Goal: Contribute content: Add original content to the website for others to see

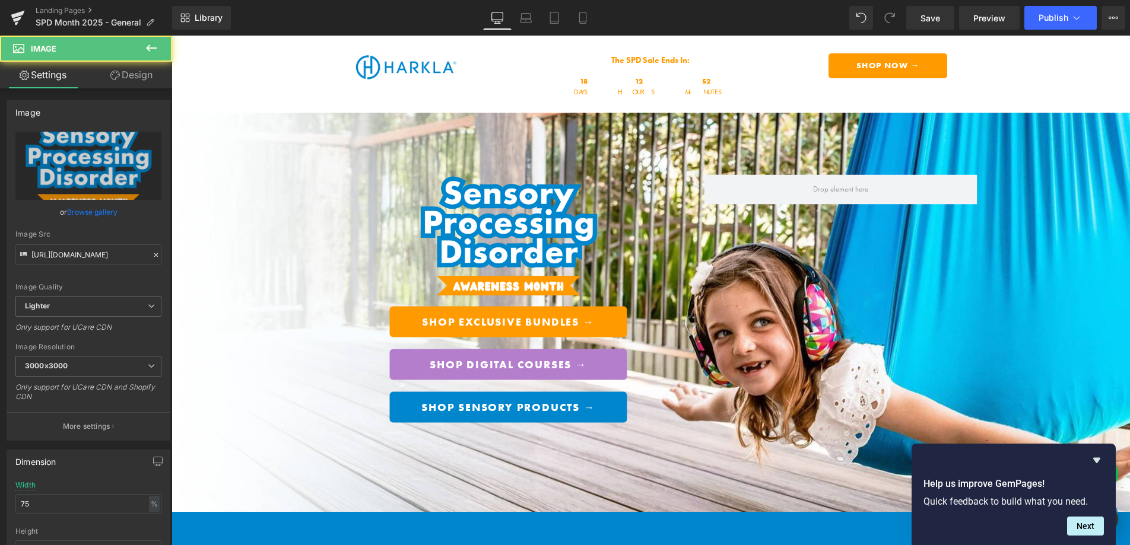
click at [506, 230] on div "Image" at bounding box center [508, 235] width 273 height 123
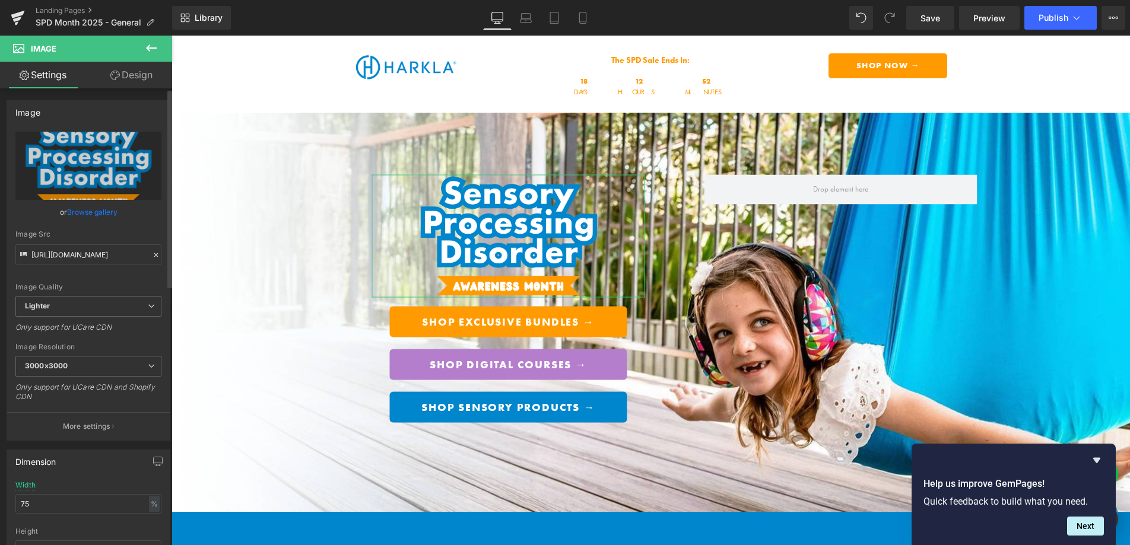
click at [97, 214] on link "Browse gallery" at bounding box center [92, 212] width 50 height 21
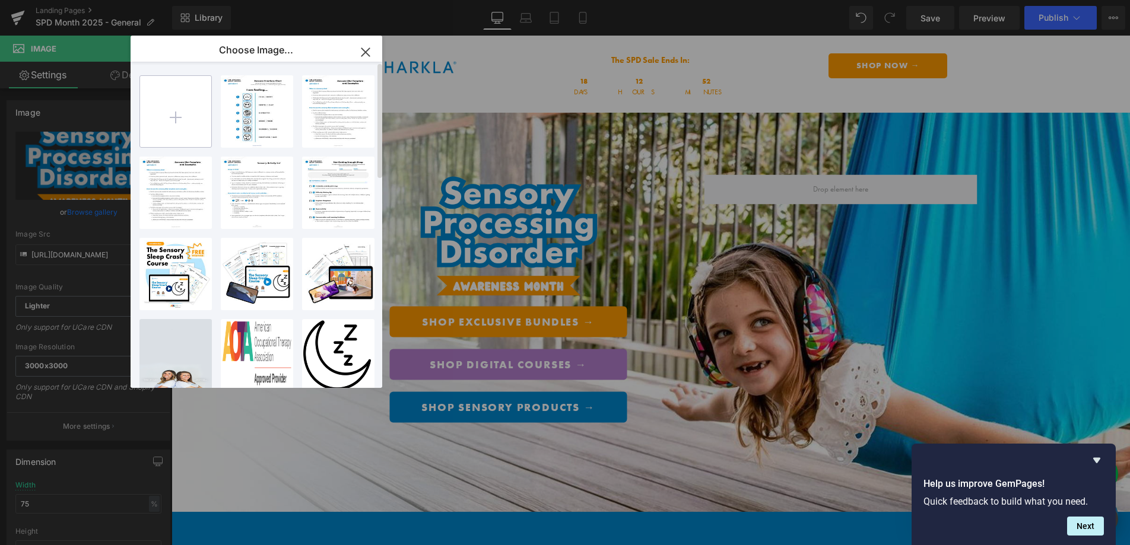
click at [177, 127] on input "file" at bounding box center [175, 111] width 71 height 71
type input "C:\fakepath\SPD2025Logo.png"
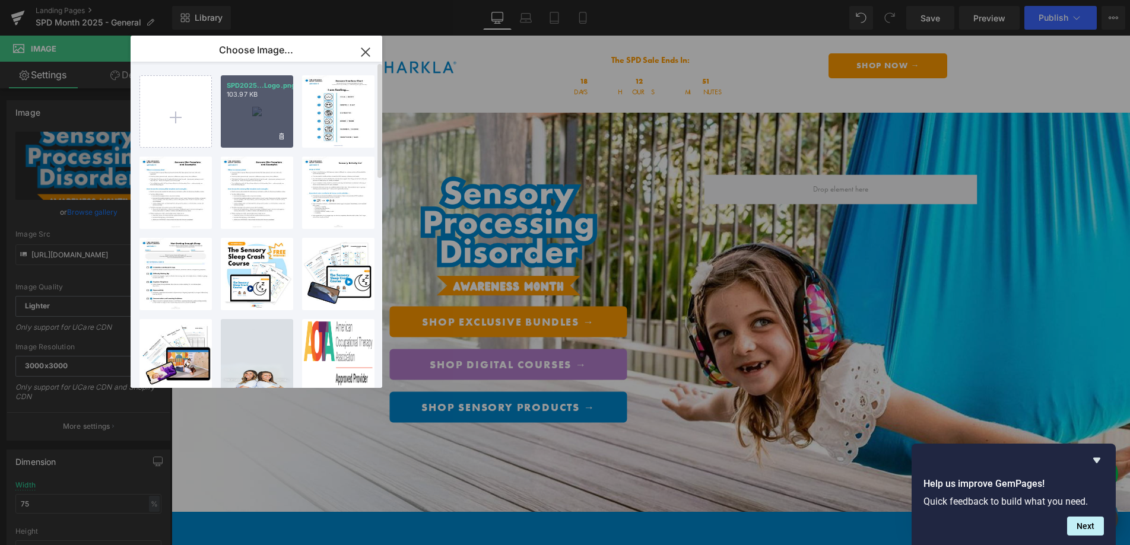
click at [249, 129] on div "SPD2025...Logo.png 103.97 KB" at bounding box center [257, 111] width 72 height 72
type input "[URL][DOMAIN_NAME]"
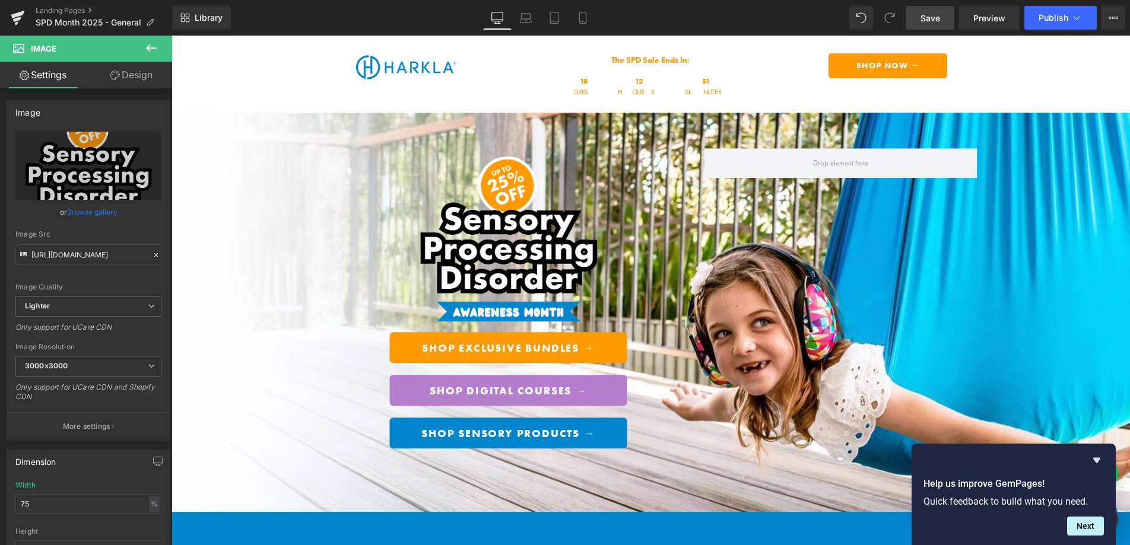
click at [929, 19] on span "Save" at bounding box center [930, 18] width 20 height 12
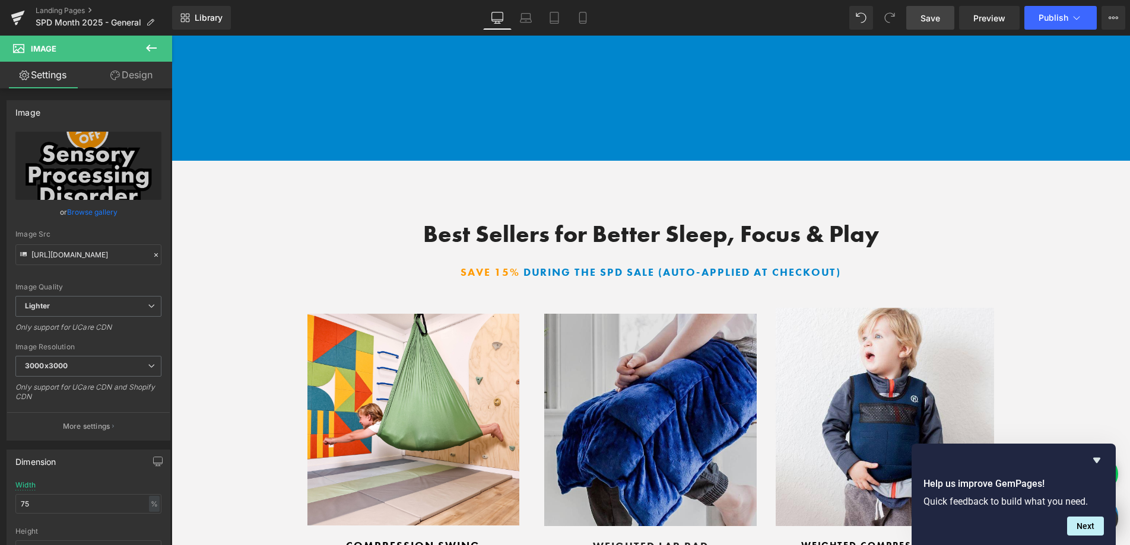
scroll to position [4637, 0]
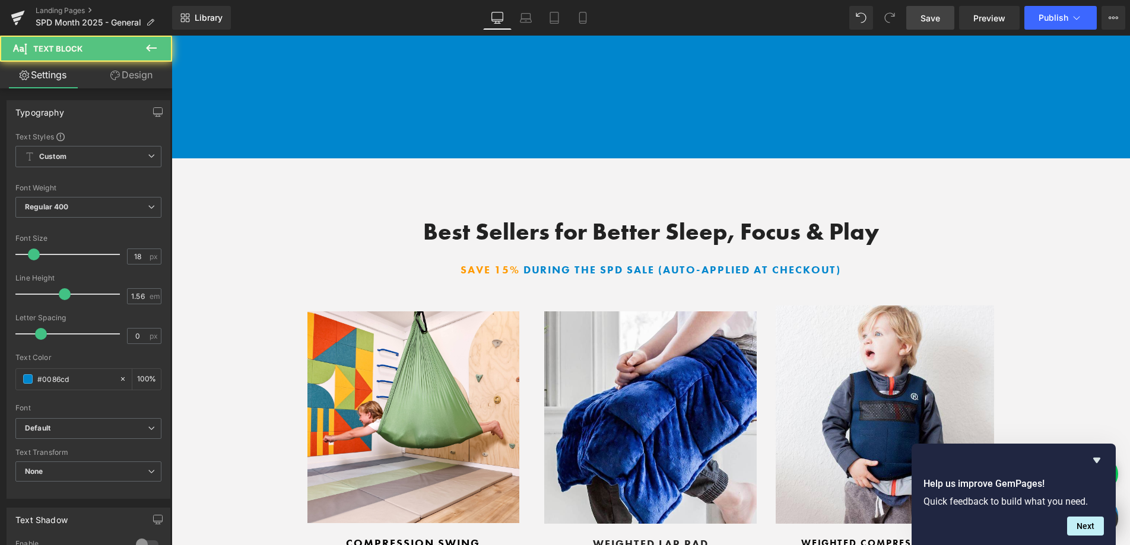
drag, startPoint x: 458, startPoint y: 338, endPoint x: 452, endPoint y: 340, distance: 6.8
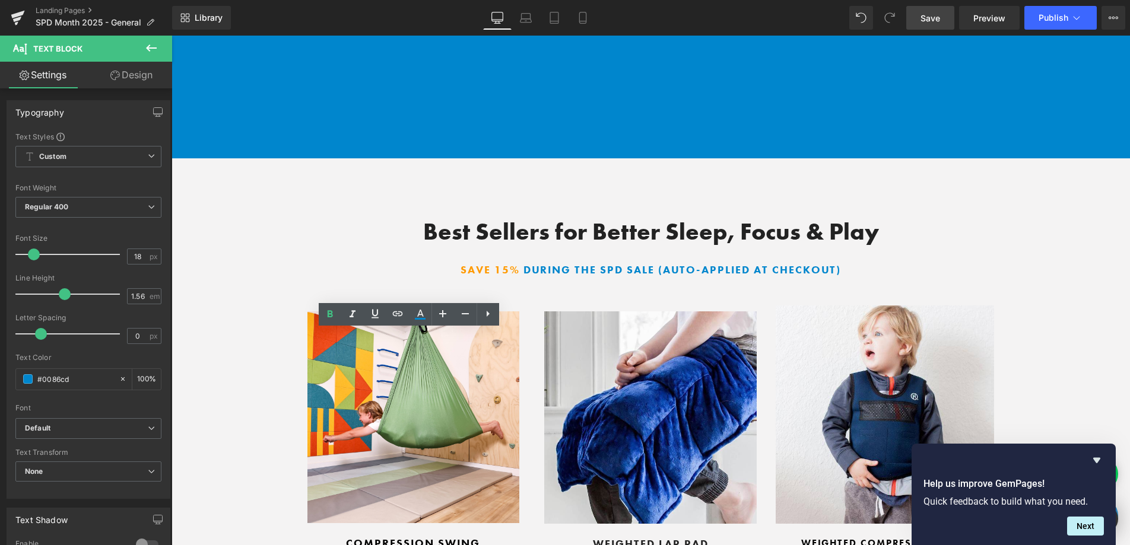
drag, startPoint x: 465, startPoint y: 339, endPoint x: 407, endPoint y: 338, distance: 58.2
copy p "$99.99 $85"
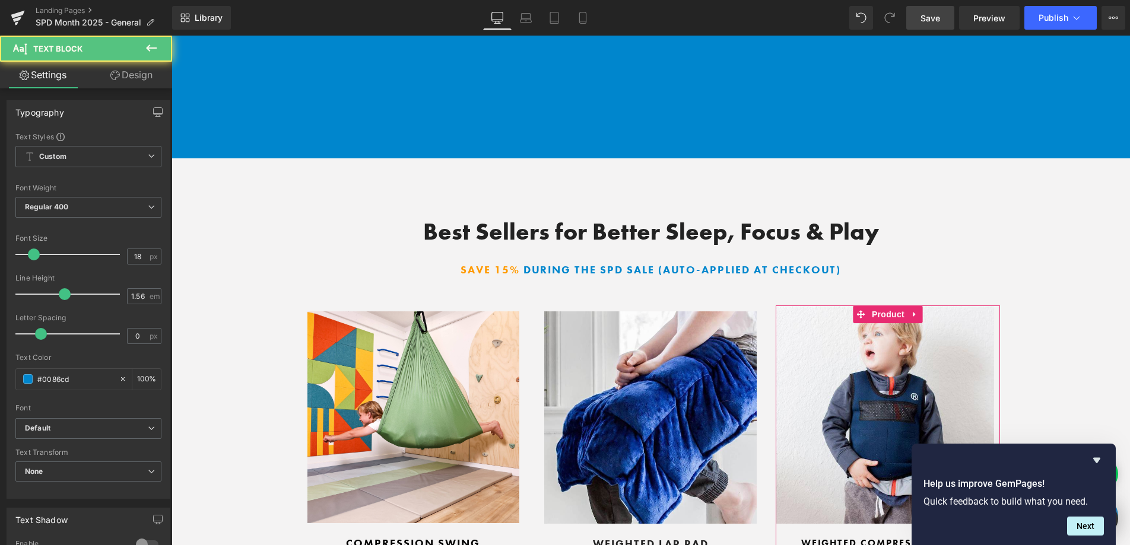
drag, startPoint x: 913, startPoint y: 339, endPoint x: 840, endPoint y: 338, distance: 73.0
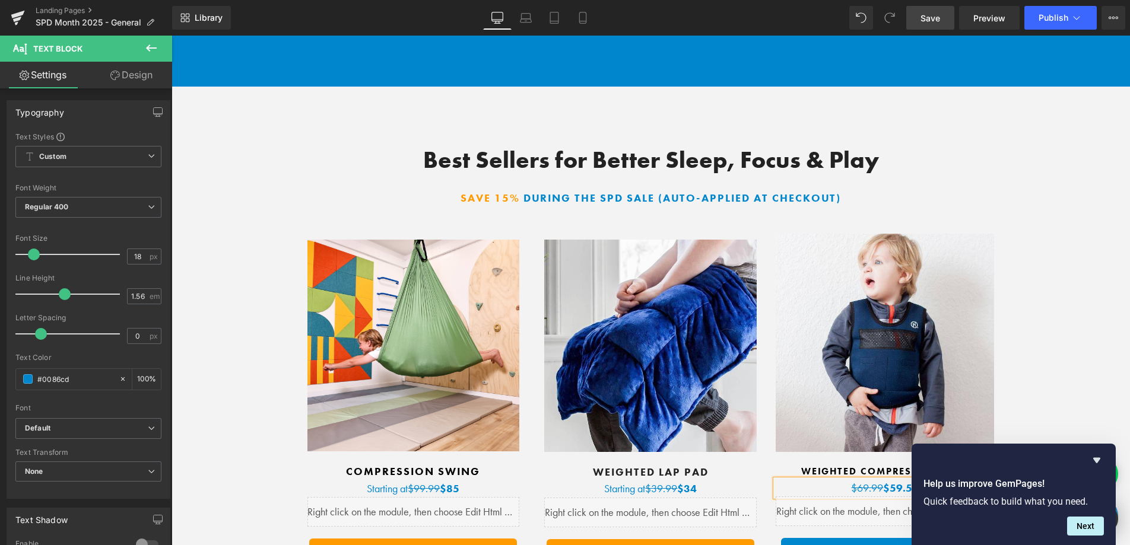
scroll to position [4651, 0]
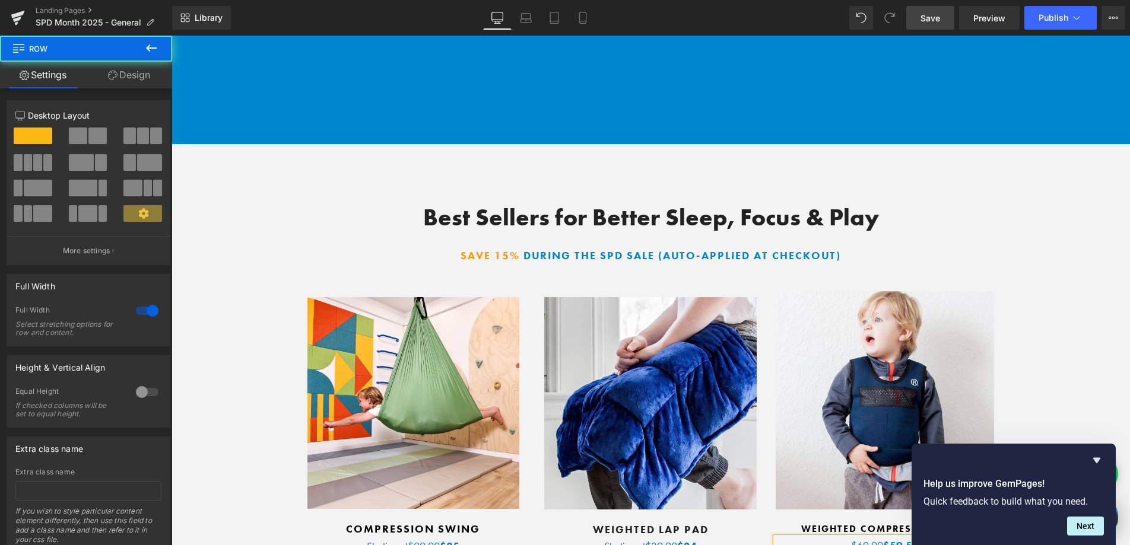
click at [1026, 328] on div "Best Sellers for Better Sleep, Focus & Play Heading SAVE 15% during the SPD SAL…" at bounding box center [650, 425] width 923 height 442
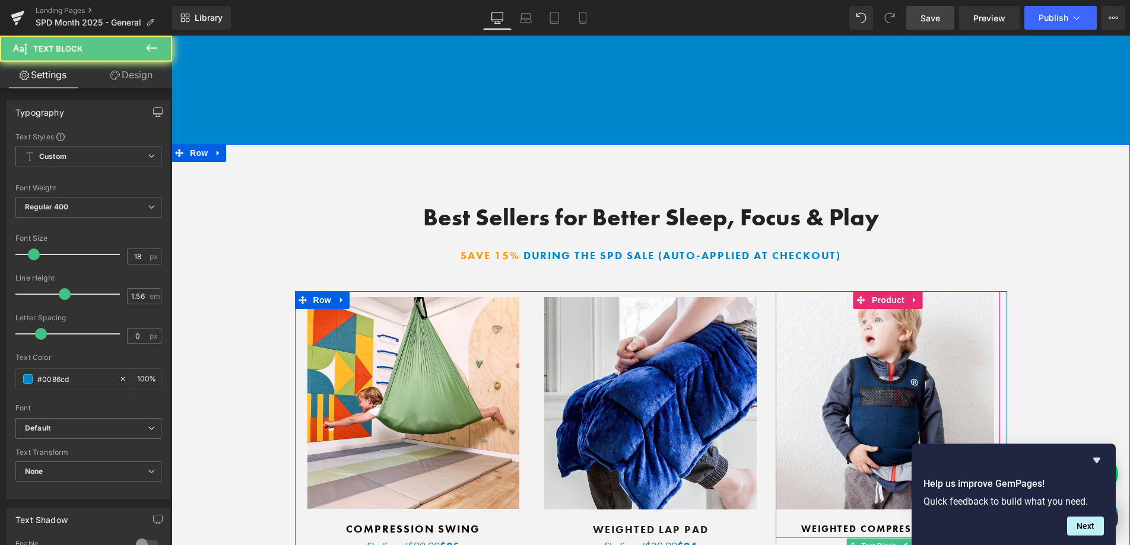
click at [922, 538] on p "$69.99 $59.50" at bounding box center [885, 546] width 218 height 17
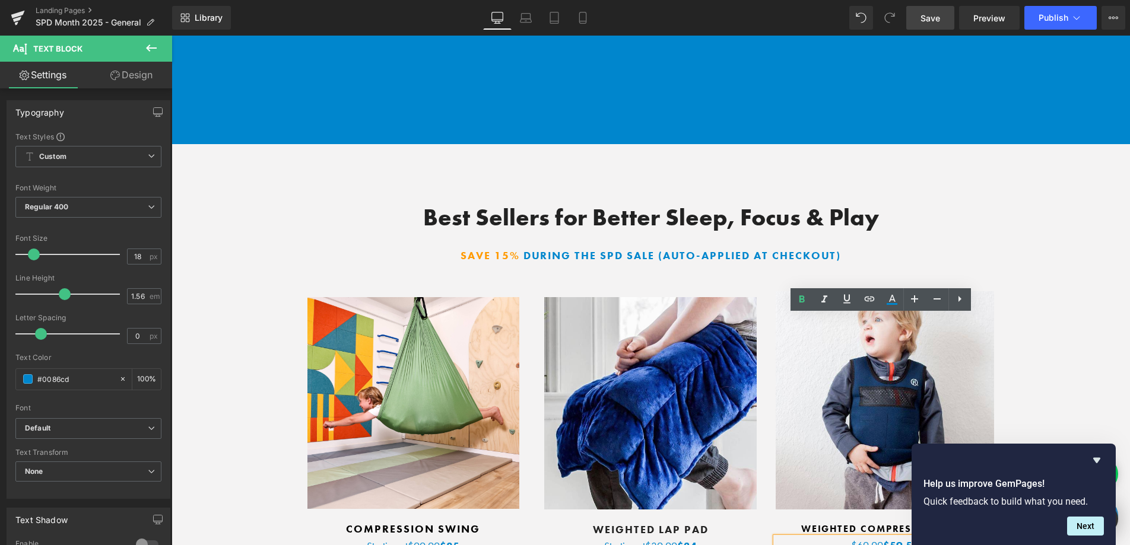
click at [885, 539] on b "$59.50" at bounding box center [901, 546] width 36 height 14
copy p "$69.99 $59.50"
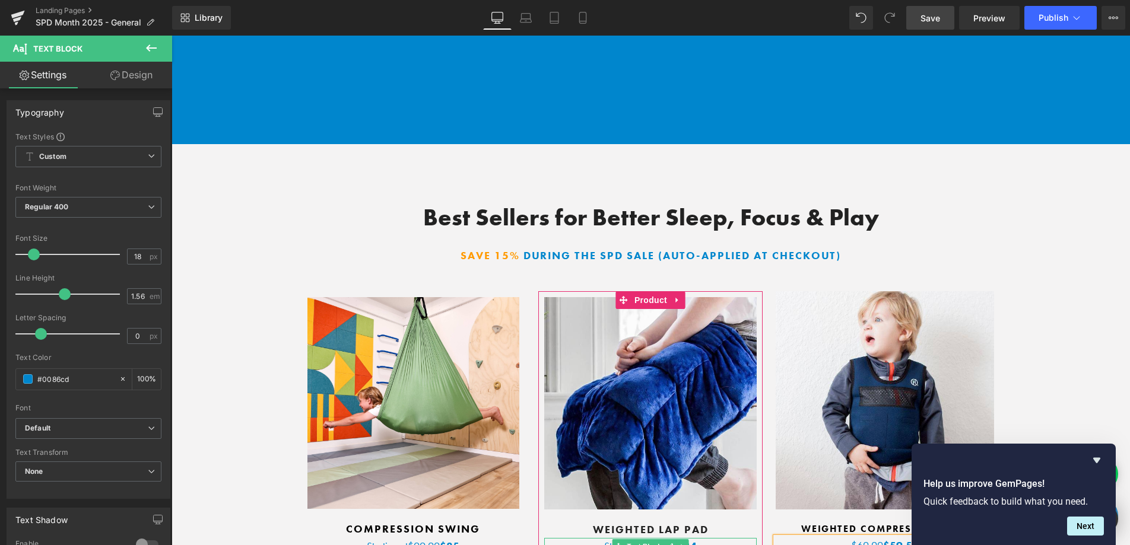
click at [583, 538] on p "Starting at $39.99 $34" at bounding box center [650, 546] width 212 height 17
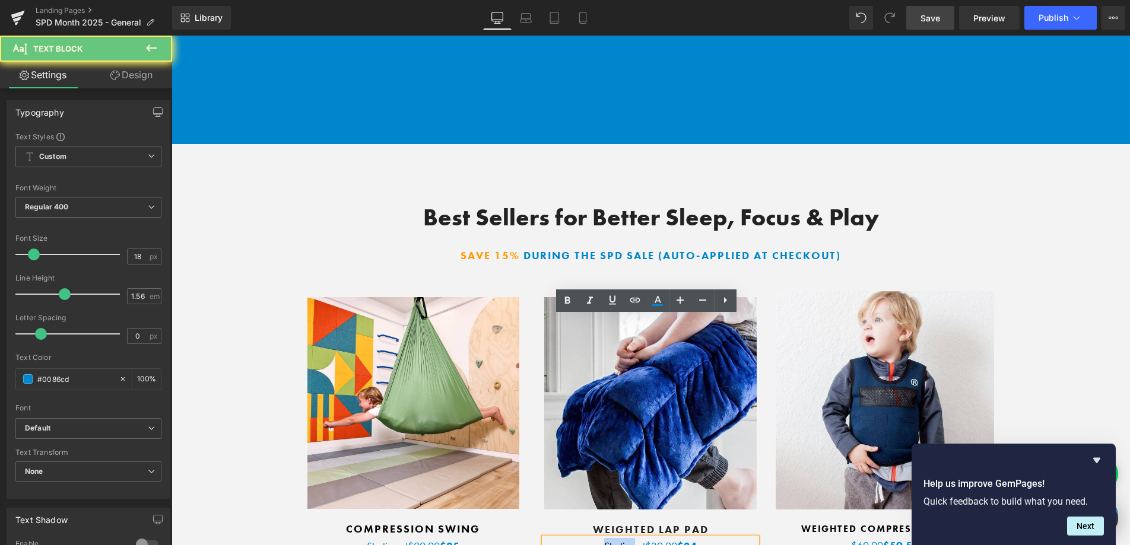
click at [584, 538] on p "Starting at $39.99 $34" at bounding box center [650, 546] width 212 height 17
copy p "Starting at $39.99 $34"
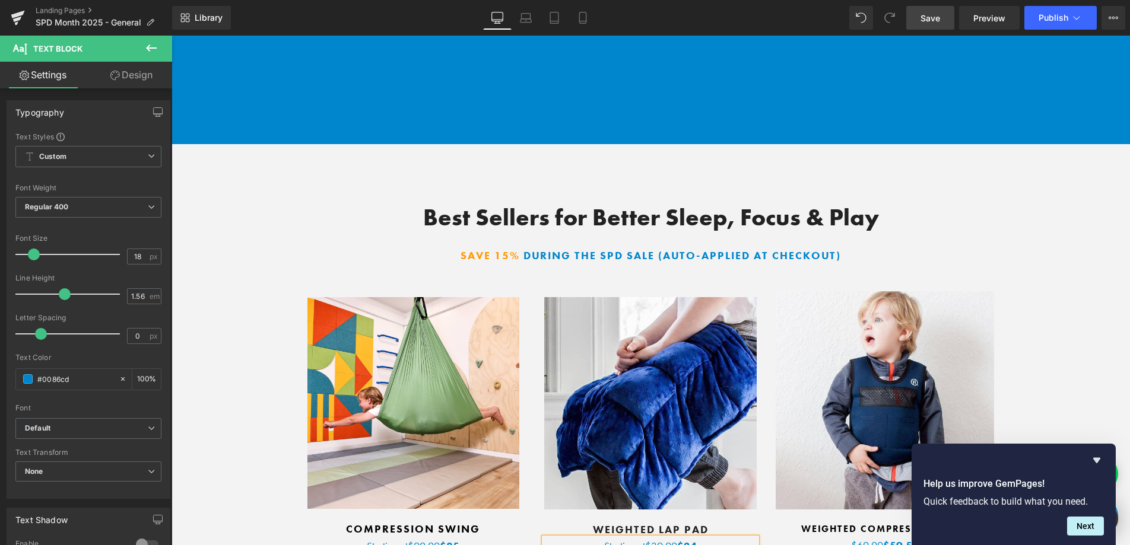
drag, startPoint x: 739, startPoint y: 429, endPoint x: 683, endPoint y: 364, distance: 85.9
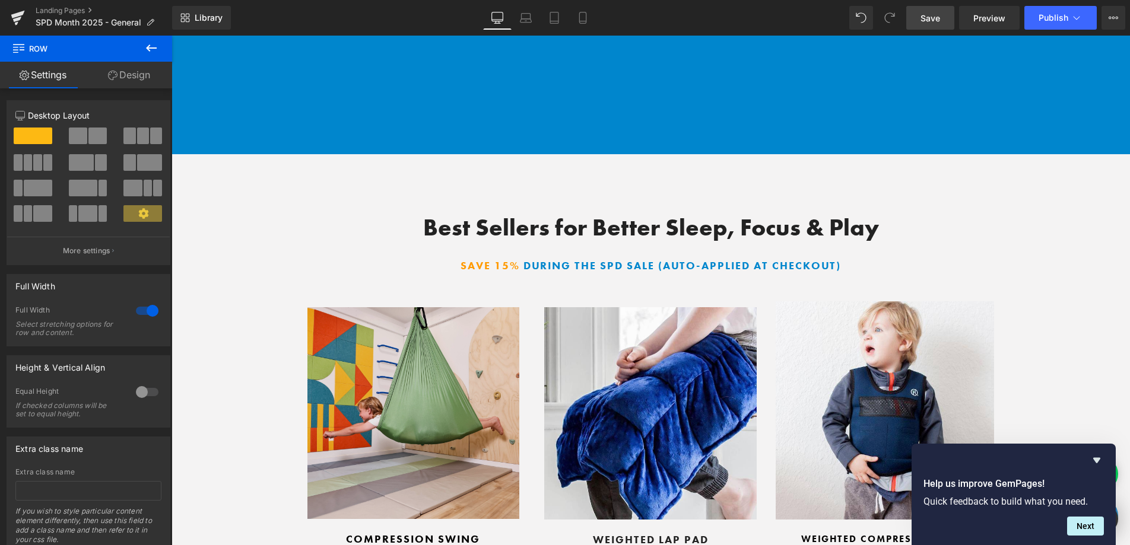
scroll to position [4630, 0]
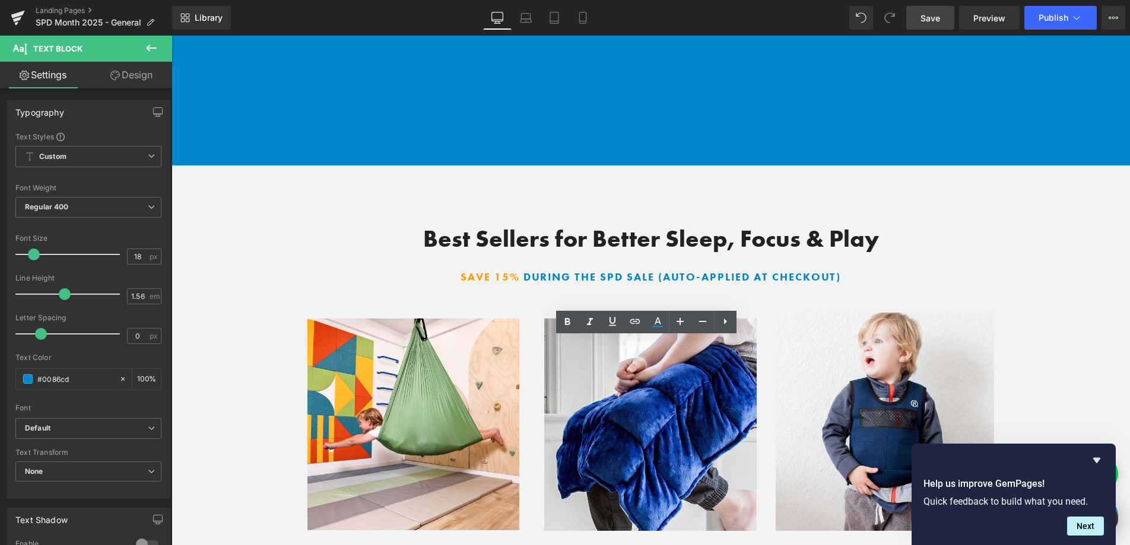
drag, startPoint x: 640, startPoint y: 347, endPoint x: 592, endPoint y: 350, distance: 47.5
click at [1052, 306] on div "Best Sellers for Better Sleep, Focus & Play Heading SAVE 15% during the SPD SAL…" at bounding box center [650, 446] width 923 height 442
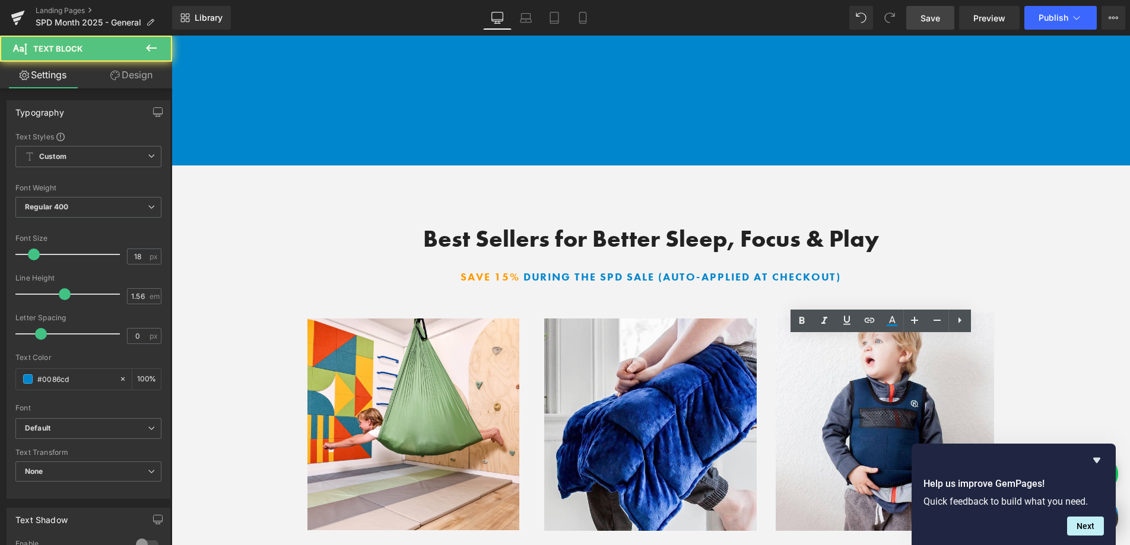
drag, startPoint x: 870, startPoint y: 346, endPoint x: 860, endPoint y: 345, distance: 9.5
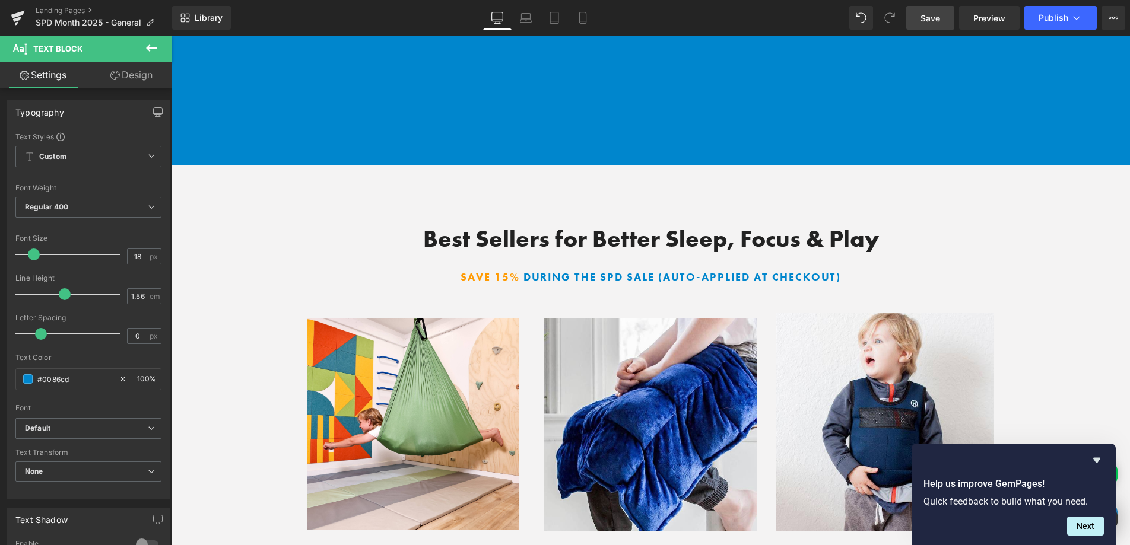
click at [931, 29] on link "Save" at bounding box center [930, 18] width 48 height 24
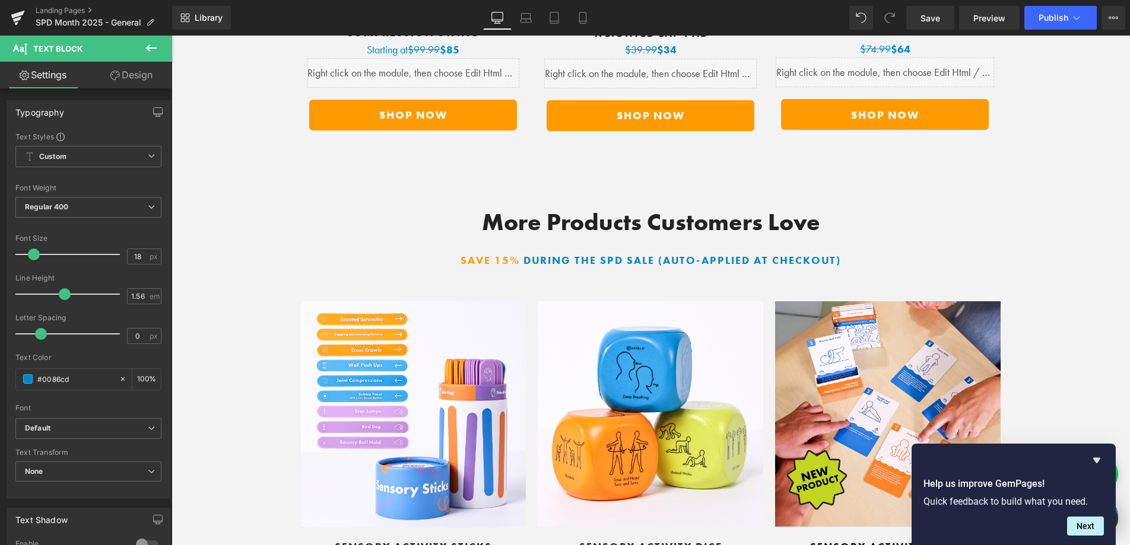
scroll to position [5083, 0]
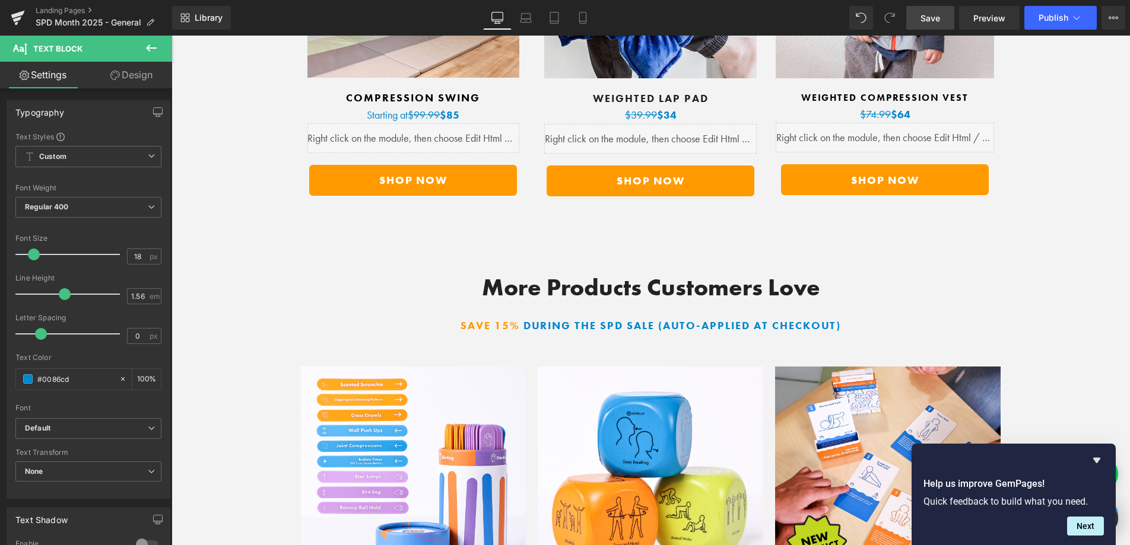
click at [942, 14] on link "Save" at bounding box center [930, 18] width 48 height 24
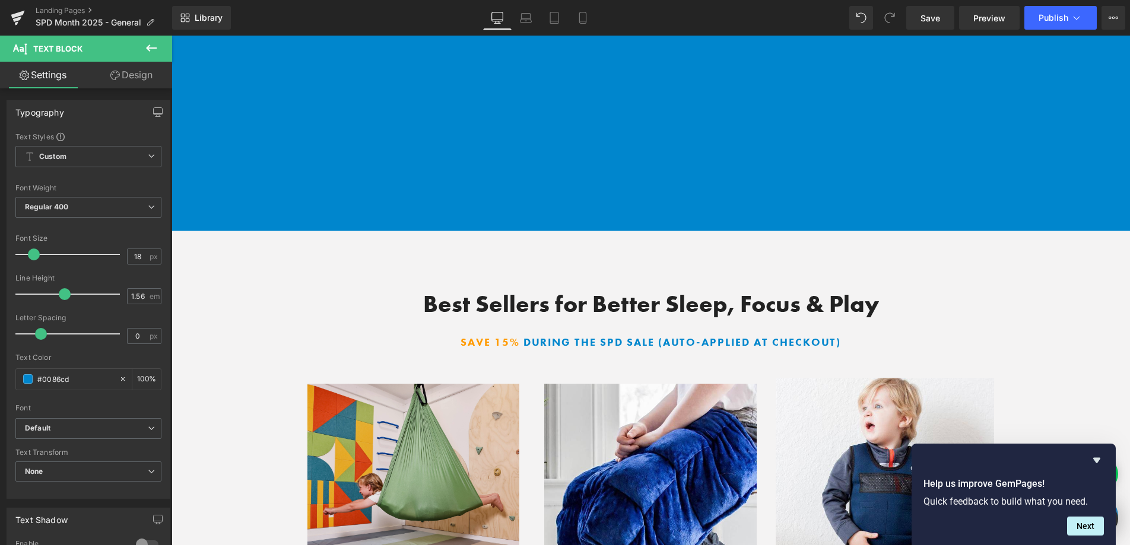
scroll to position [4589, 0]
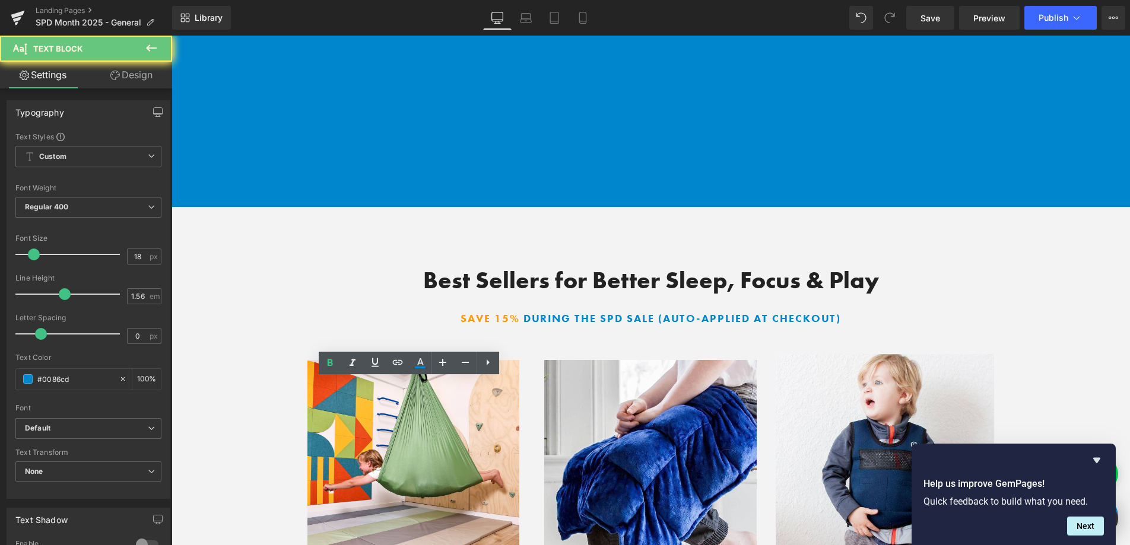
drag, startPoint x: 461, startPoint y: 388, endPoint x: 445, endPoint y: 388, distance: 16.0
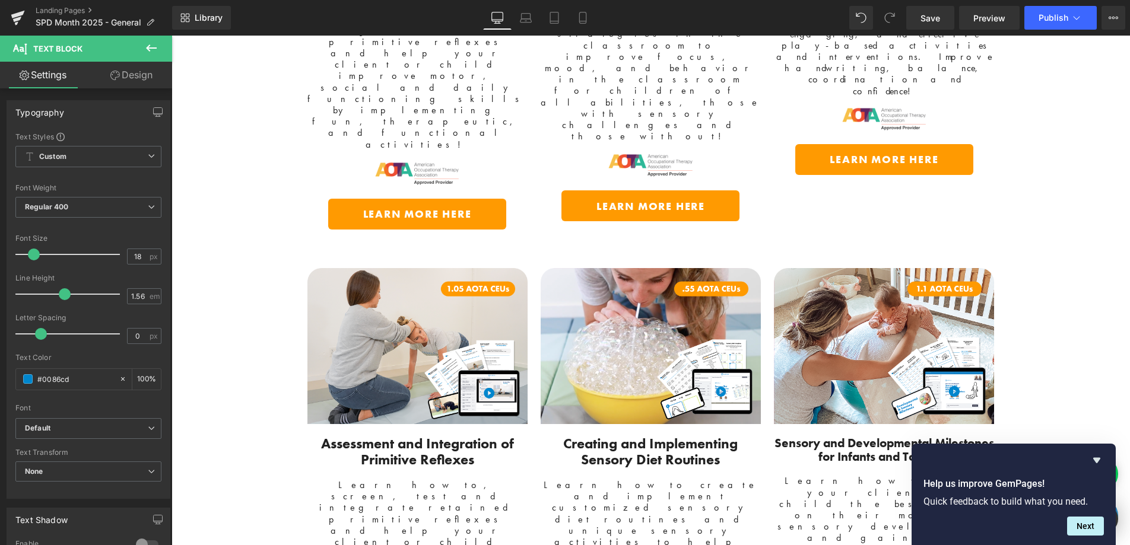
scroll to position [2989, 0]
